Goal: Transaction & Acquisition: Obtain resource

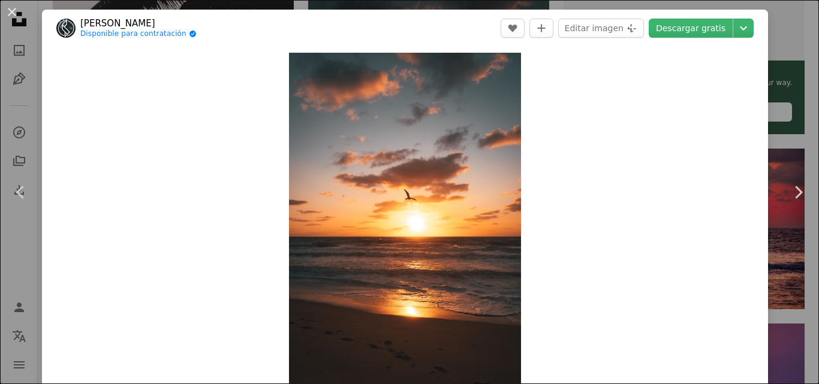
scroll to position [53, 0]
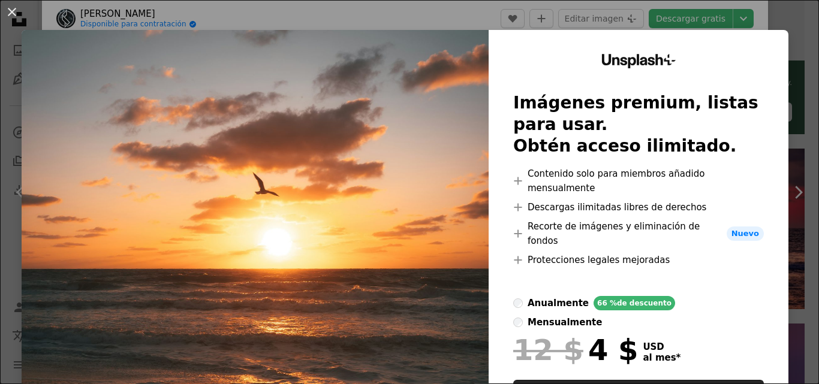
click at [408, 270] on img at bounding box center [255, 249] width 467 height 439
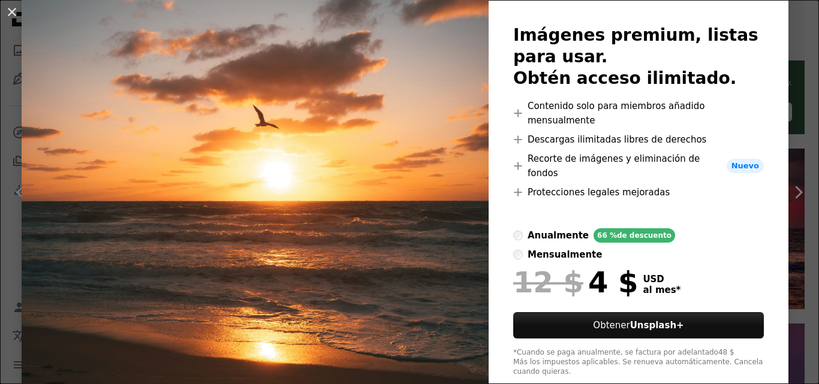
click at [786, 195] on div "An X shape Unsplash+ Imágenes premium, listas para usar. Obtén acceso ilimitado…" at bounding box center [409, 192] width 819 height 384
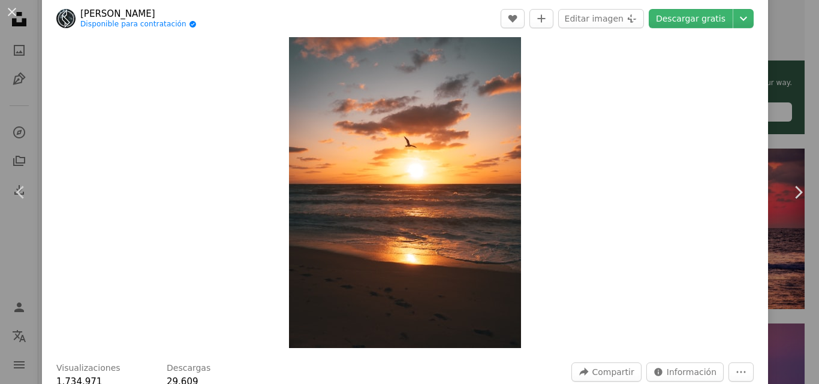
drag, startPoint x: 401, startPoint y: 167, endPoint x: 393, endPoint y: 171, distance: 8.8
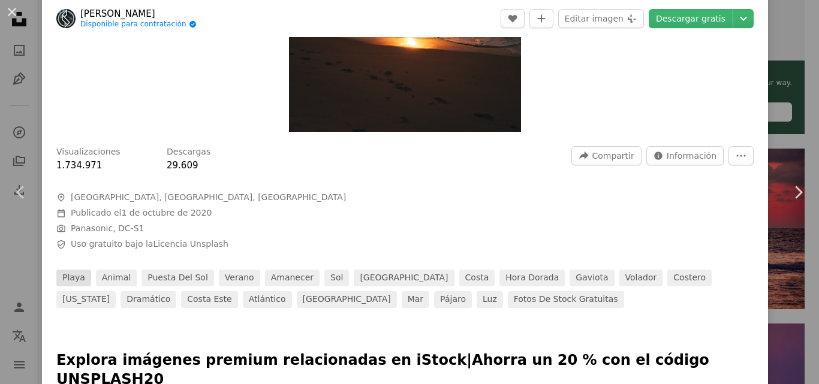
scroll to position [412, 0]
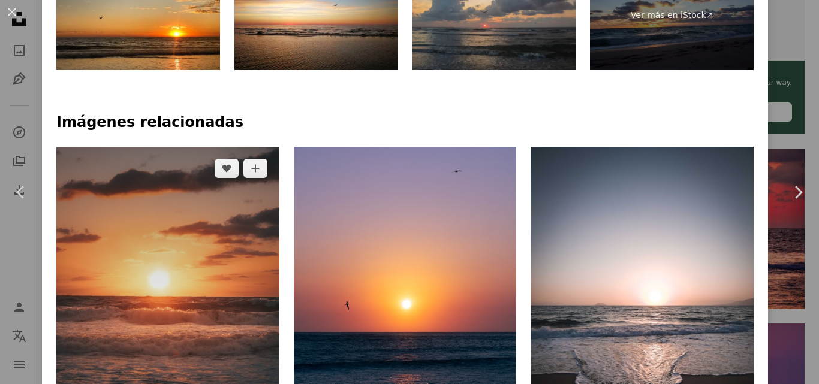
click at [261, 228] on img at bounding box center [167, 314] width 223 height 334
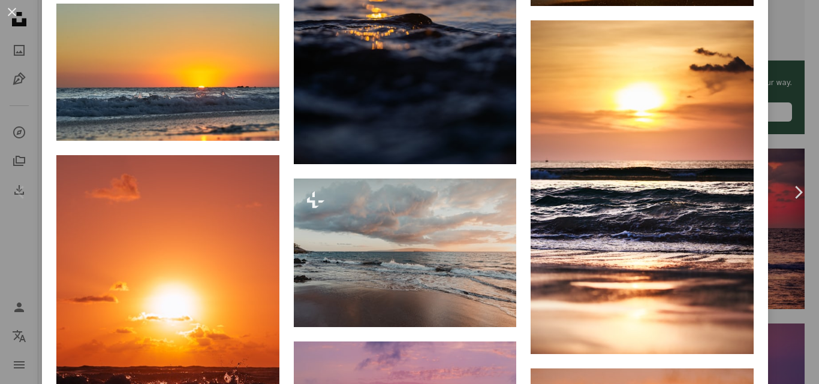
scroll to position [3271, 0]
